Goal: Consume media (video, audio)

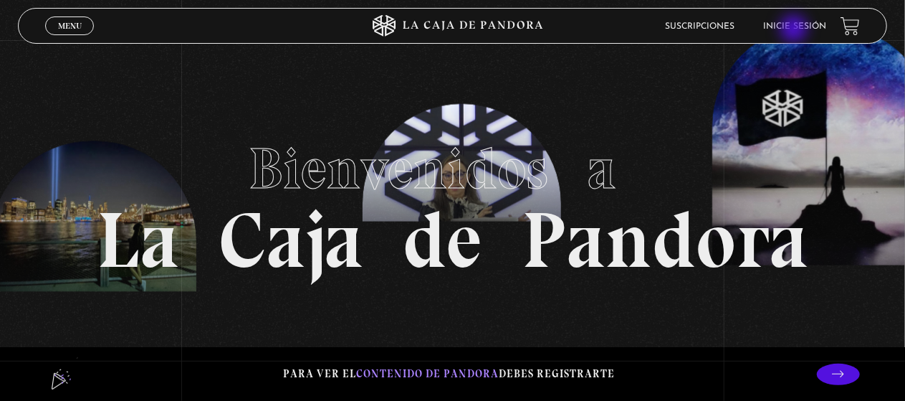
click at [796, 30] on link "Inicie sesión" at bounding box center [794, 26] width 63 height 9
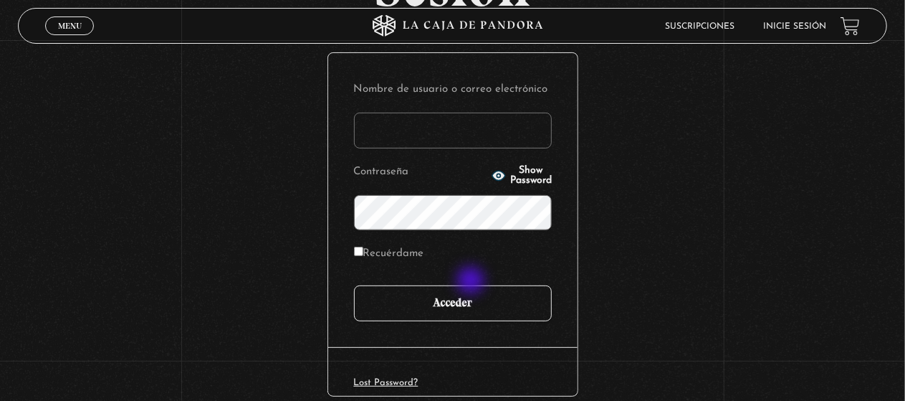
scroll to position [167, 0]
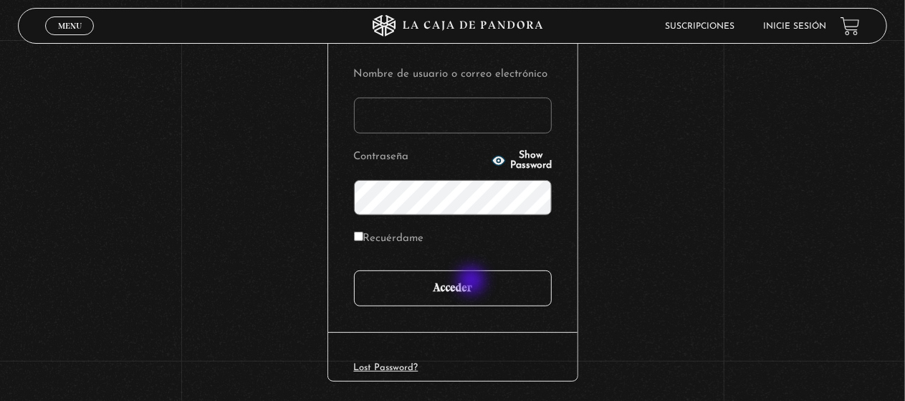
type input "[EMAIL_ADDRESS][DOMAIN_NAME]"
click at [474, 283] on input "Acceder" at bounding box center [453, 288] width 198 height 36
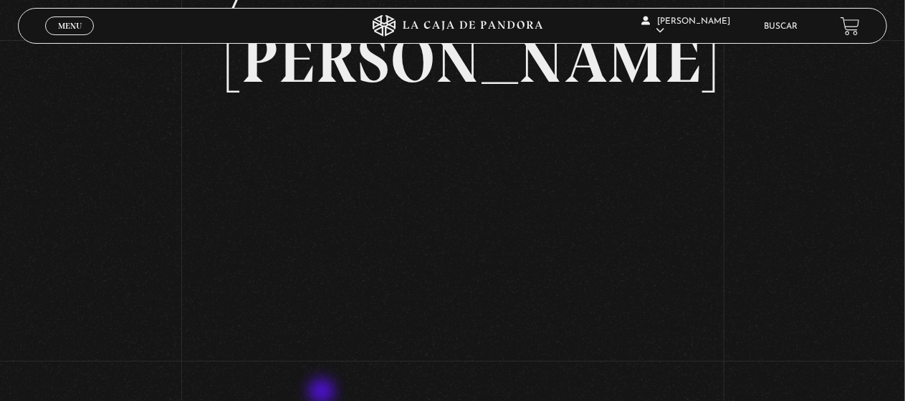
scroll to position [215, 0]
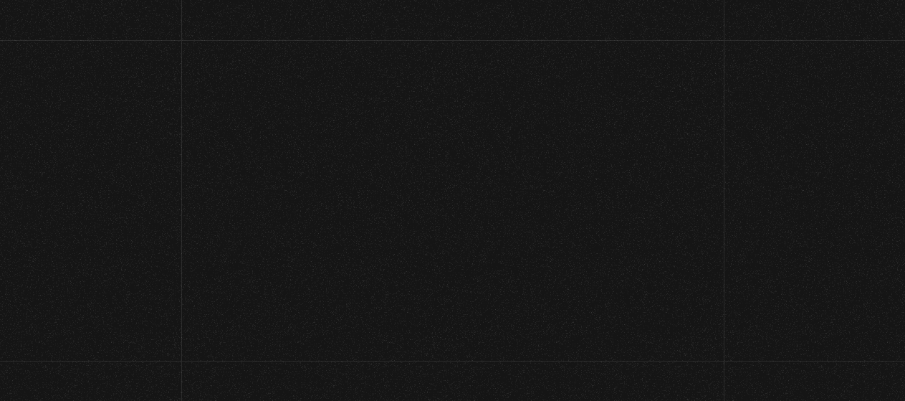
scroll to position [215, 0]
